Goal: Task Accomplishment & Management: Manage account settings

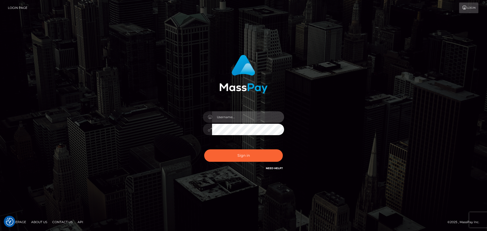
click at [245, 116] on input "text" at bounding box center [248, 116] width 72 height 11
type input "[EMAIL_ADDRESS][DOMAIN_NAME]"
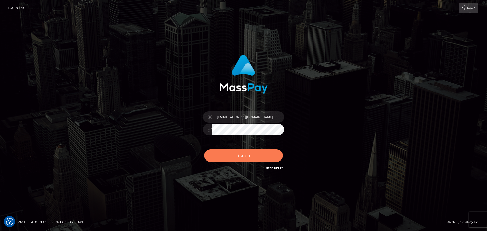
click at [222, 153] on button "Sign in" at bounding box center [243, 155] width 79 height 12
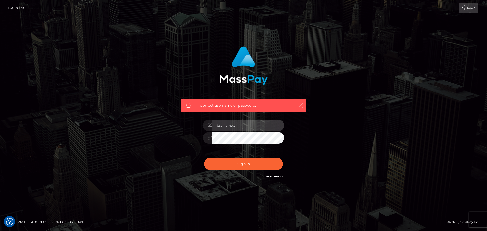
click at [242, 124] on input "text" at bounding box center [248, 125] width 72 height 11
type input "[EMAIL_ADDRESS][DOMAIN_NAME]"
click at [204, 158] on button "Sign in" at bounding box center [243, 164] width 79 height 12
click at [241, 126] on input "text" at bounding box center [248, 125] width 72 height 11
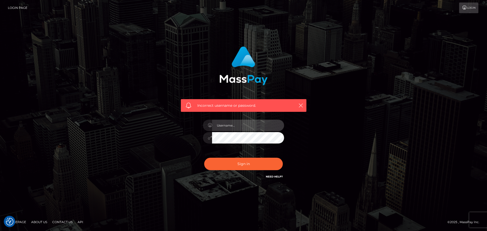
type input "tildeemm35@gmail.com"
click at [204, 158] on button "Sign in" at bounding box center [243, 164] width 79 height 12
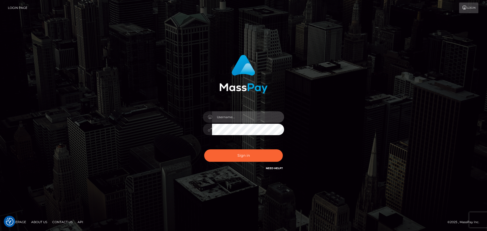
click at [242, 113] on input "text" at bounding box center [248, 116] width 72 height 11
type input "tildeemm35@gmail.com"
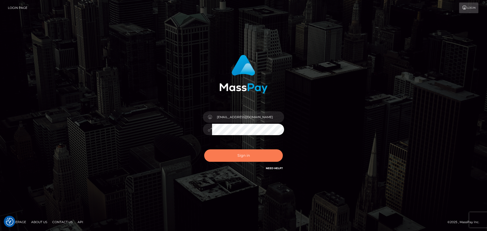
click at [227, 153] on button "Sign in" at bounding box center [243, 155] width 79 height 12
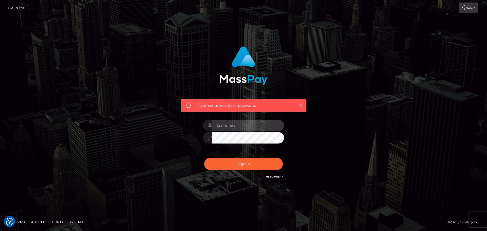
click at [247, 129] on input "text" at bounding box center [248, 125] width 72 height 11
type input "tildeemm35@gmail.com"
click at [309, 116] on div "Incorrect username or password. tildeemm35@gmail.com" at bounding box center [243, 113] width 133 height 141
click at [467, 9] on link "Login" at bounding box center [468, 8] width 19 height 11
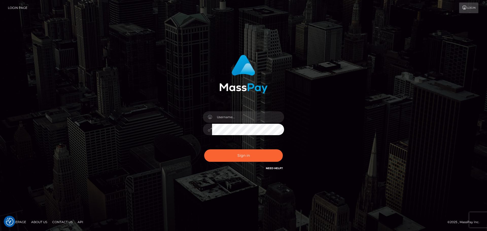
click at [467, 9] on link "Login" at bounding box center [468, 8] width 19 height 11
click at [243, 115] on input "text" at bounding box center [248, 116] width 72 height 11
type input "tildeemm35@gmail.com"
click at [226, 154] on button "Sign in" at bounding box center [243, 155] width 79 height 12
click at [244, 155] on button "Sign in" at bounding box center [243, 155] width 79 height 12
